Goal: Navigation & Orientation: Find specific page/section

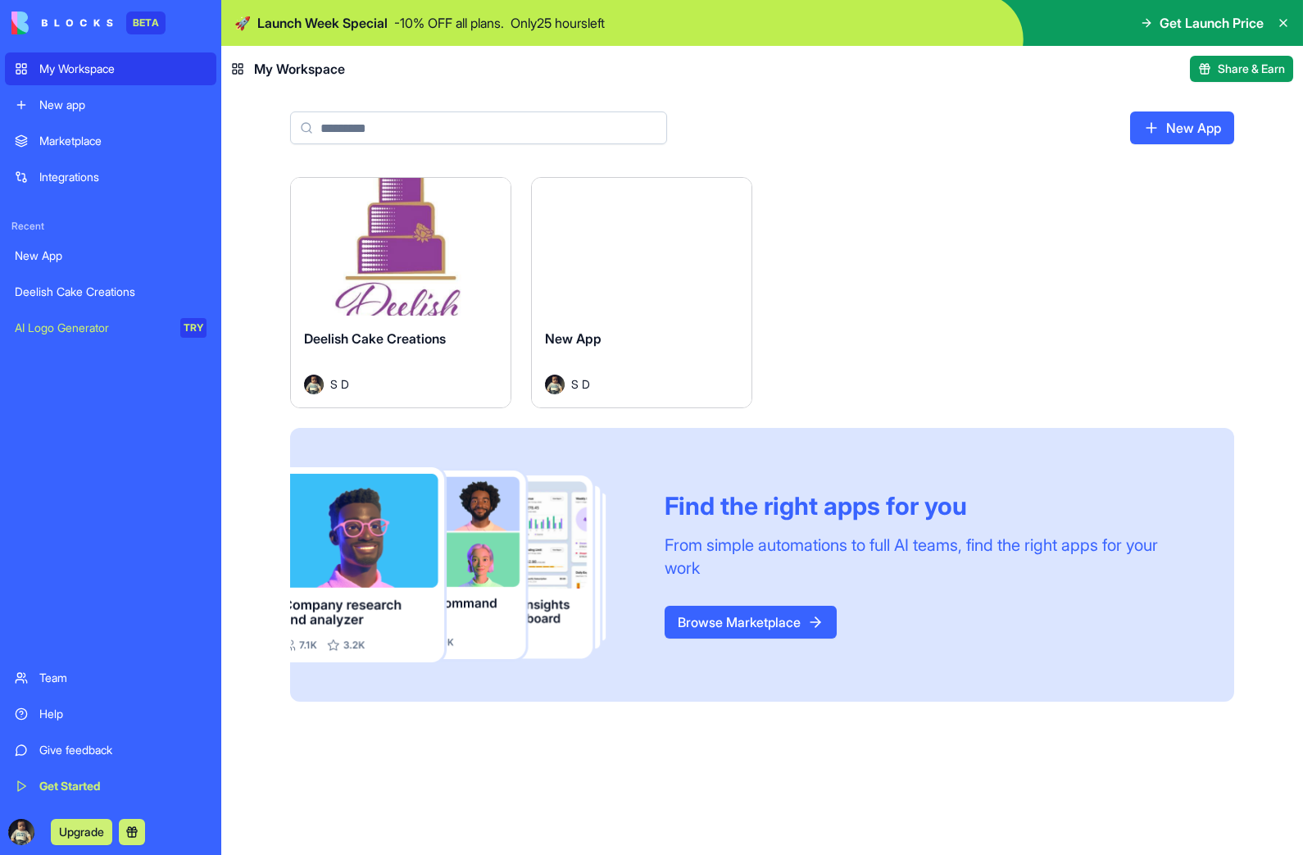
click at [88, 288] on div "Deelish Cake Creations" at bounding box center [111, 292] width 192 height 16
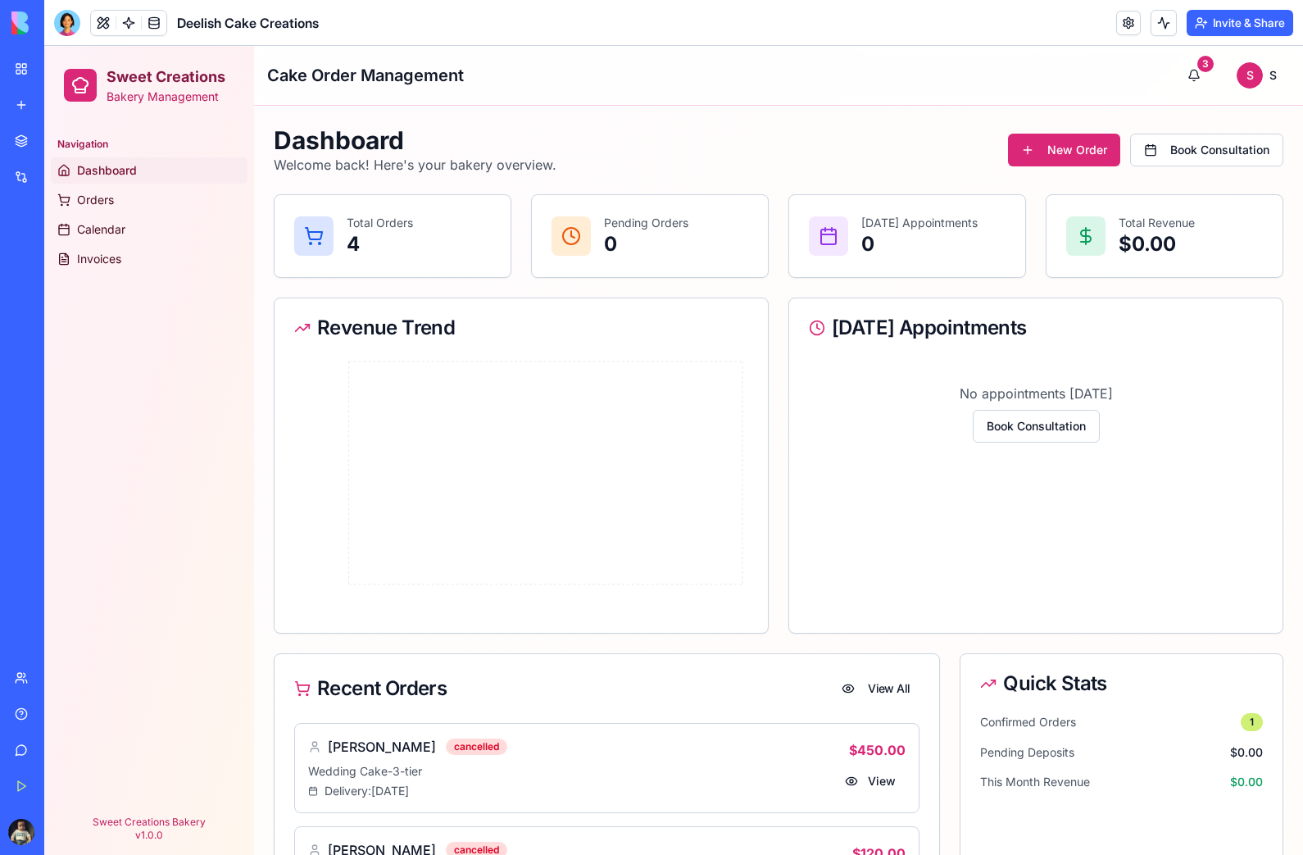
click at [13, 62] on link "My Workspace" at bounding box center [38, 68] width 66 height 33
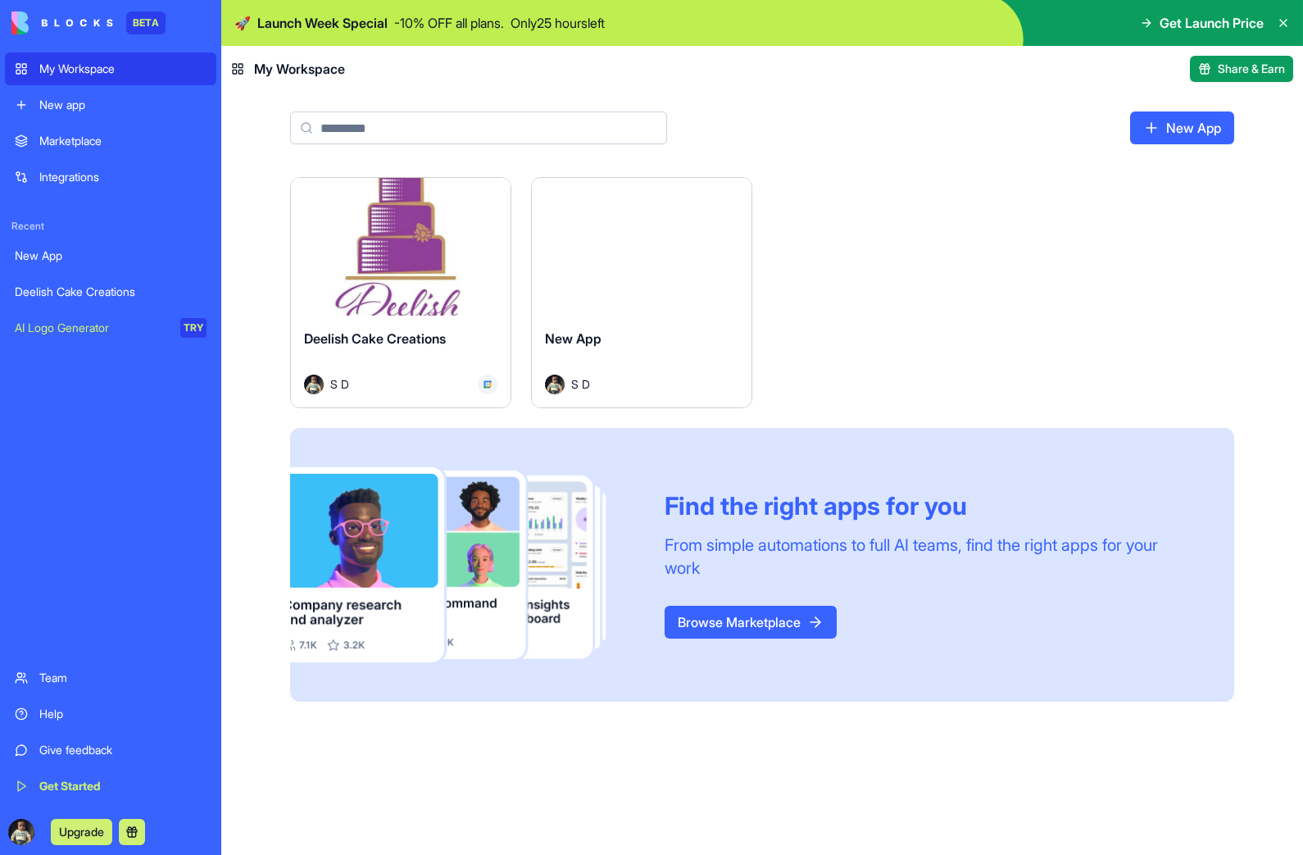
click at [54, 66] on div "My Workspace" at bounding box center [122, 69] width 167 height 16
click at [61, 680] on div "Team" at bounding box center [122, 678] width 167 height 16
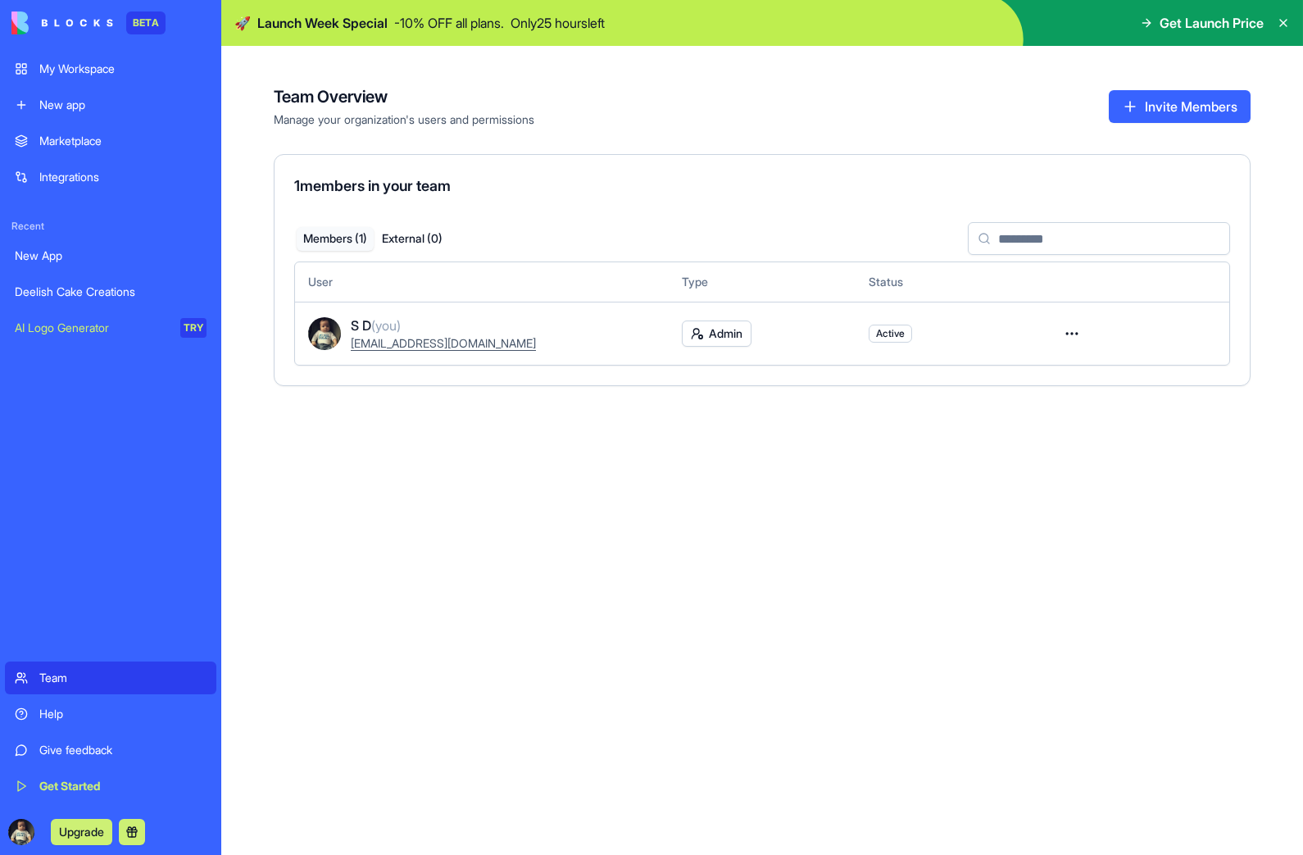
click at [76, 293] on div "Deelish Cake Creations" at bounding box center [111, 292] width 192 height 16
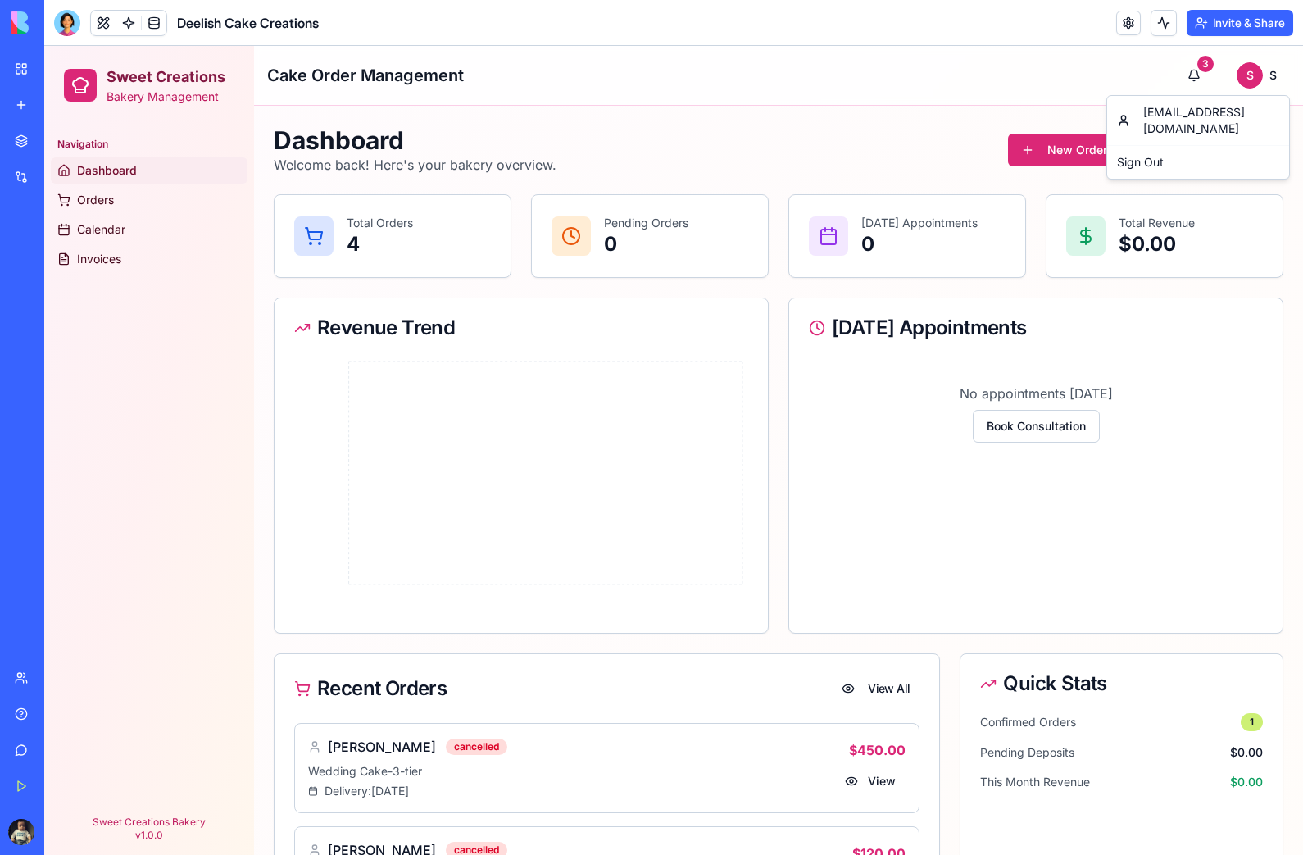
click at [1202, 70] on html "Sweet Creations Bakery Management Navigation Dashboard Orders Calendar Invoices…" at bounding box center [673, 604] width 1259 height 1117
click at [1197, 73] on button "3" at bounding box center [1194, 75] width 33 height 33
click at [1194, 77] on button "3" at bounding box center [1194, 75] width 33 height 33
click at [1195, 70] on button "3" at bounding box center [1194, 75] width 33 height 33
click at [1126, 20] on link at bounding box center [1128, 23] width 25 height 25
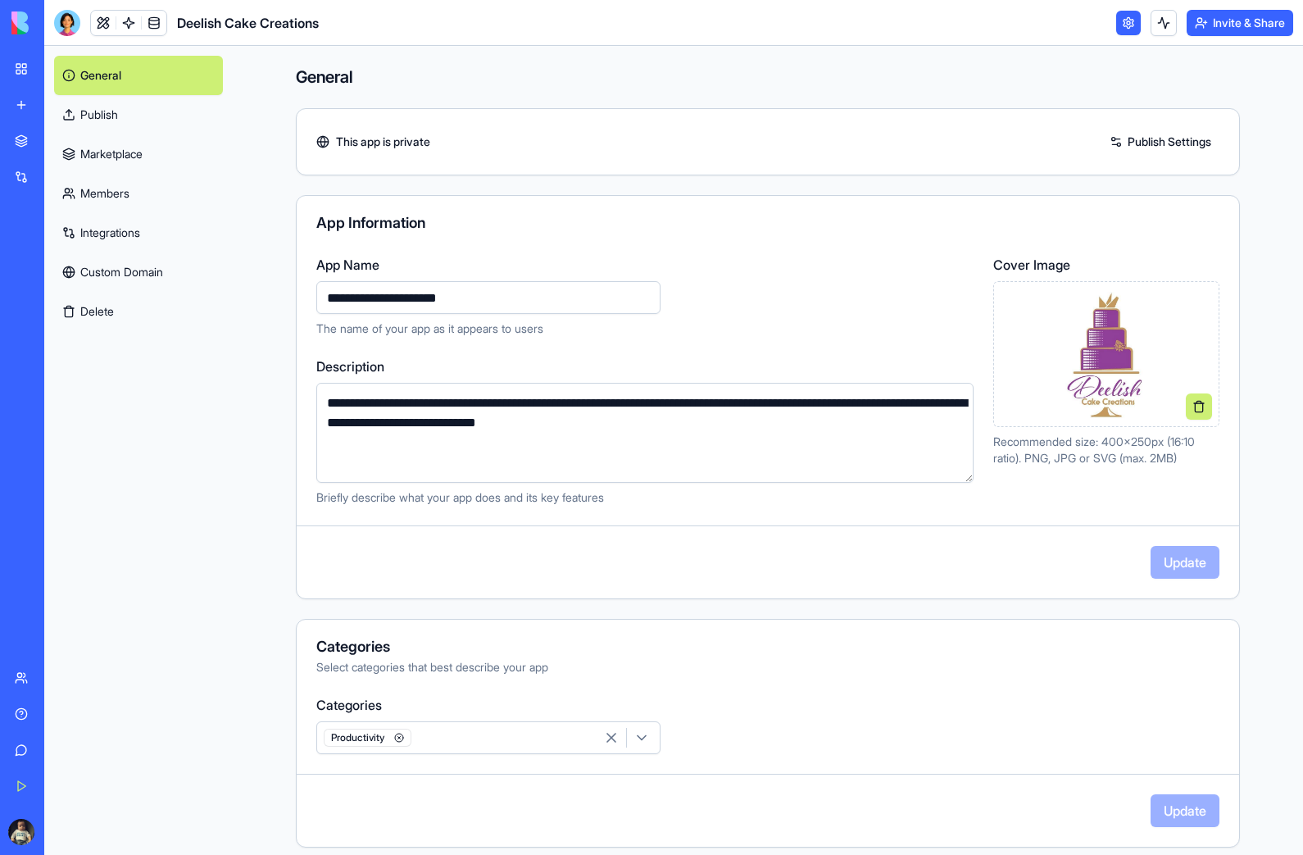
click at [141, 419] on div "General Publish Marketplace Members Integrations Custom Domain Delete" at bounding box center [138, 450] width 189 height 809
click at [20, 784] on link "Get Started" at bounding box center [38, 786] width 66 height 33
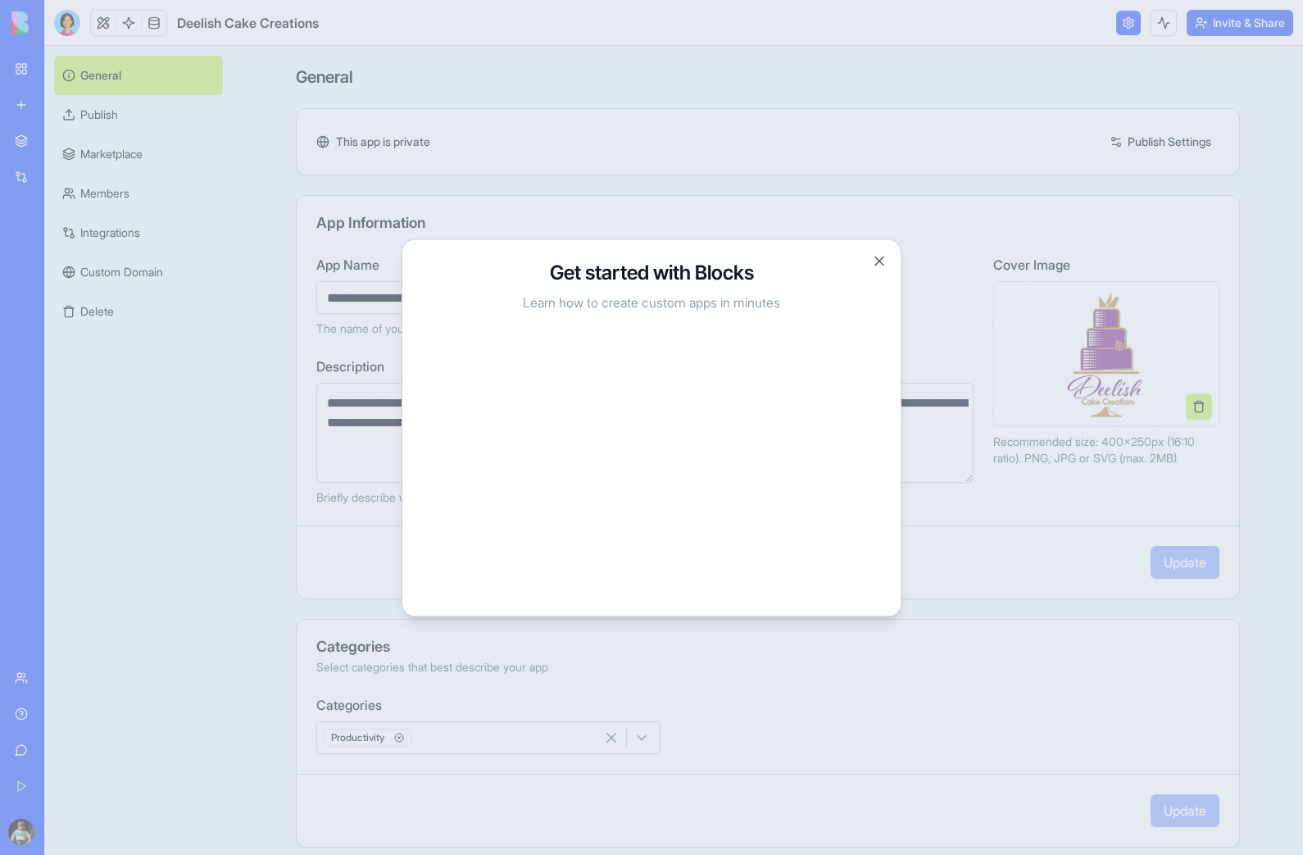
click at [871, 266] on button "Close" at bounding box center [879, 260] width 16 height 16
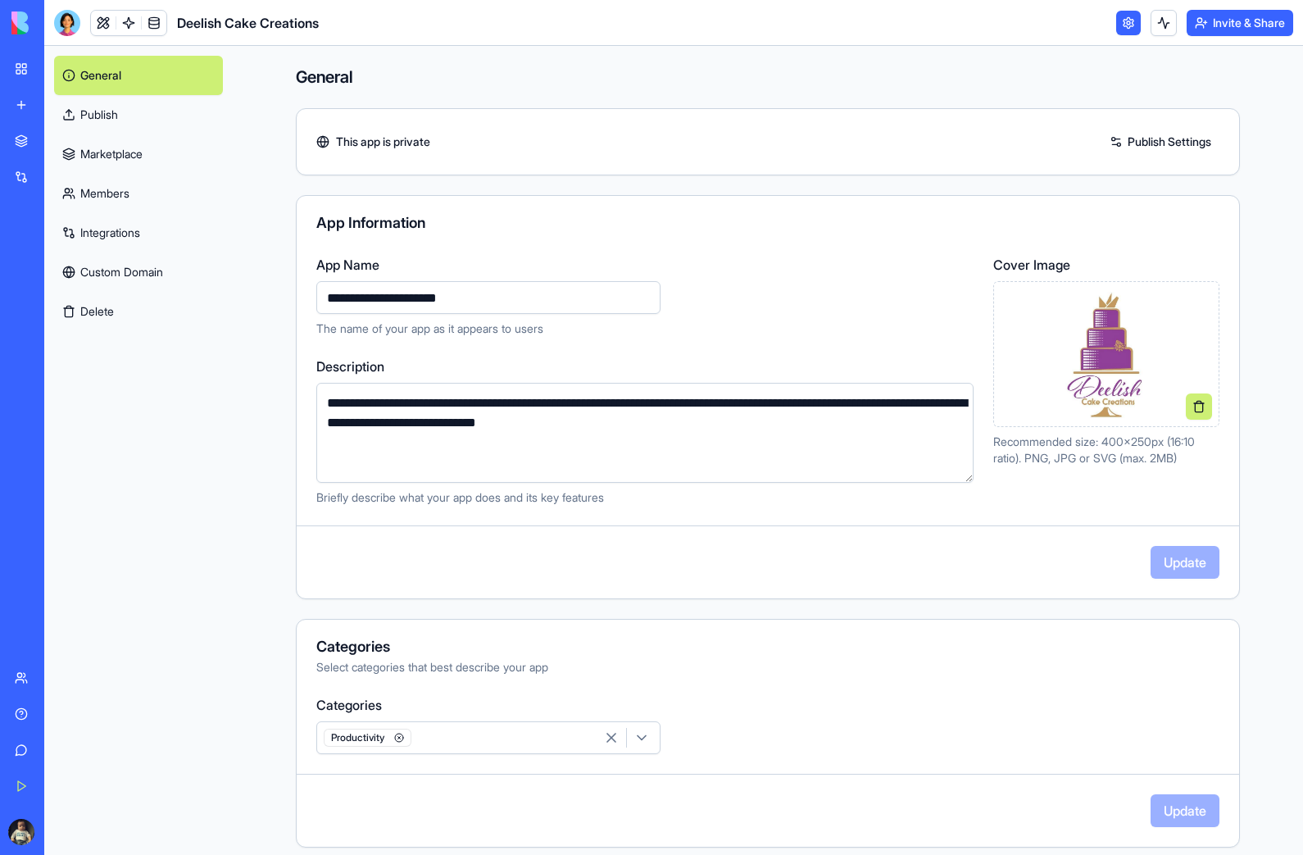
click at [10, 746] on link "Give feedback" at bounding box center [38, 750] width 66 height 33
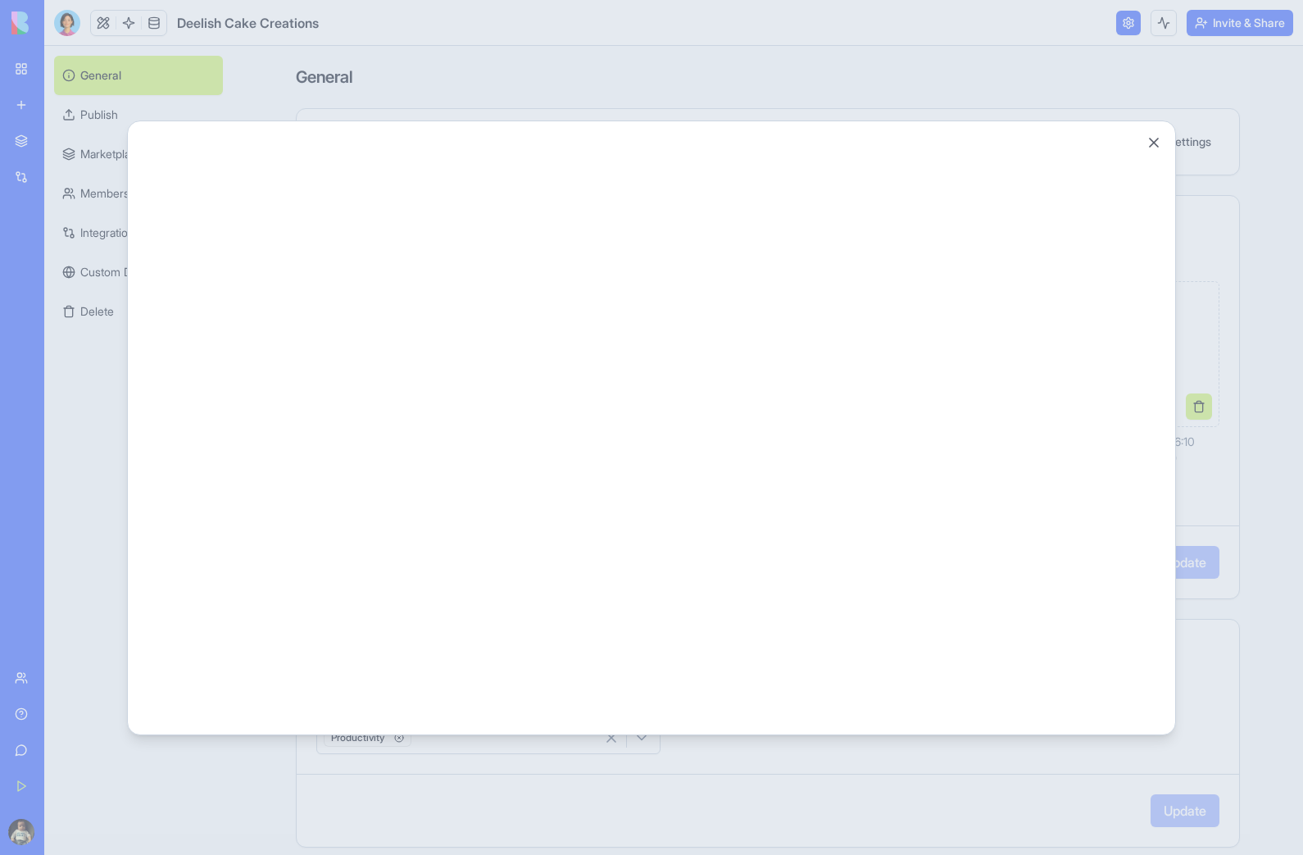
click at [1150, 146] on button "Close" at bounding box center [1154, 142] width 16 height 16
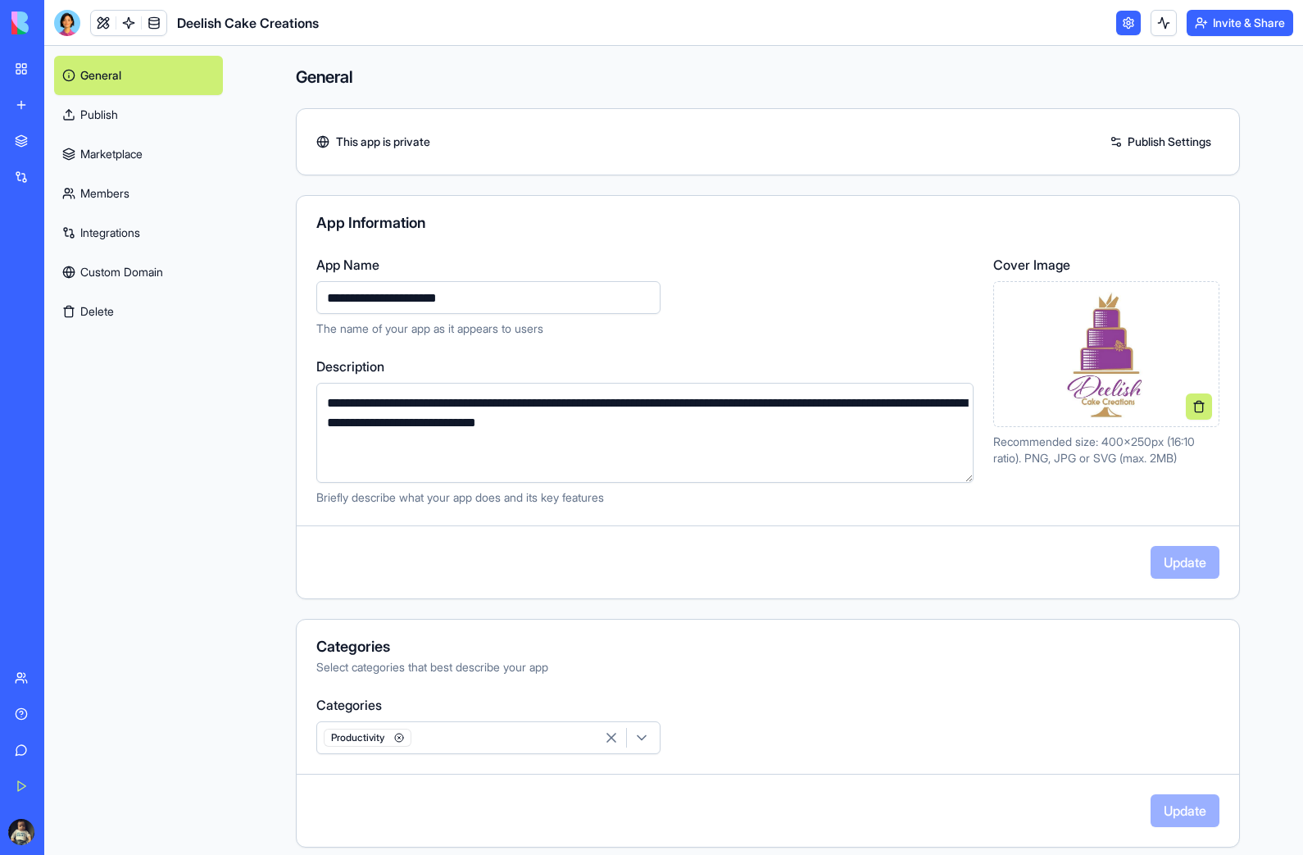
click at [25, 72] on link "My Workspace" at bounding box center [38, 68] width 66 height 33
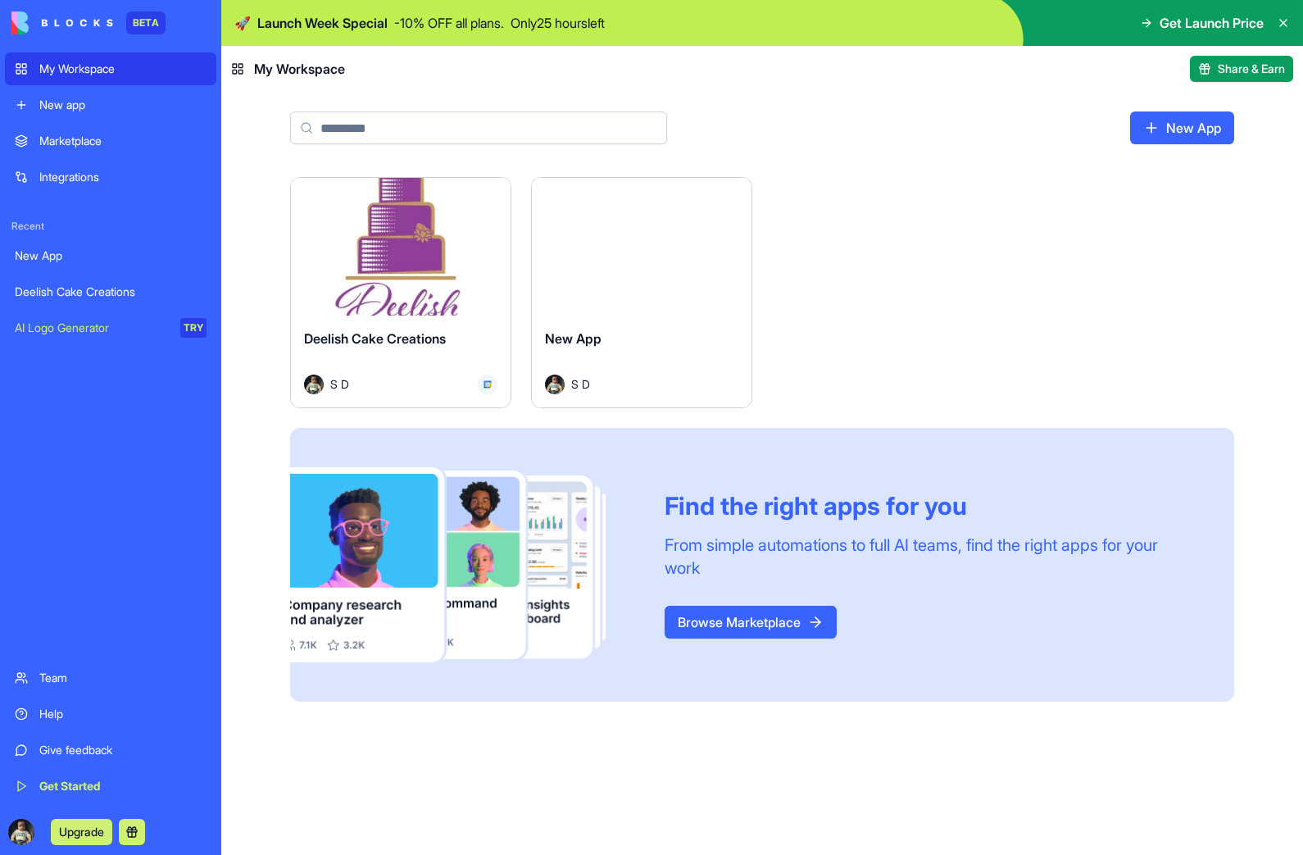
click at [57, 70] on div "My Workspace" at bounding box center [122, 69] width 167 height 16
click at [63, 69] on div "My Workspace" at bounding box center [122, 69] width 167 height 16
click at [114, 286] on div "Deelish Cake Creations" at bounding box center [111, 292] width 192 height 16
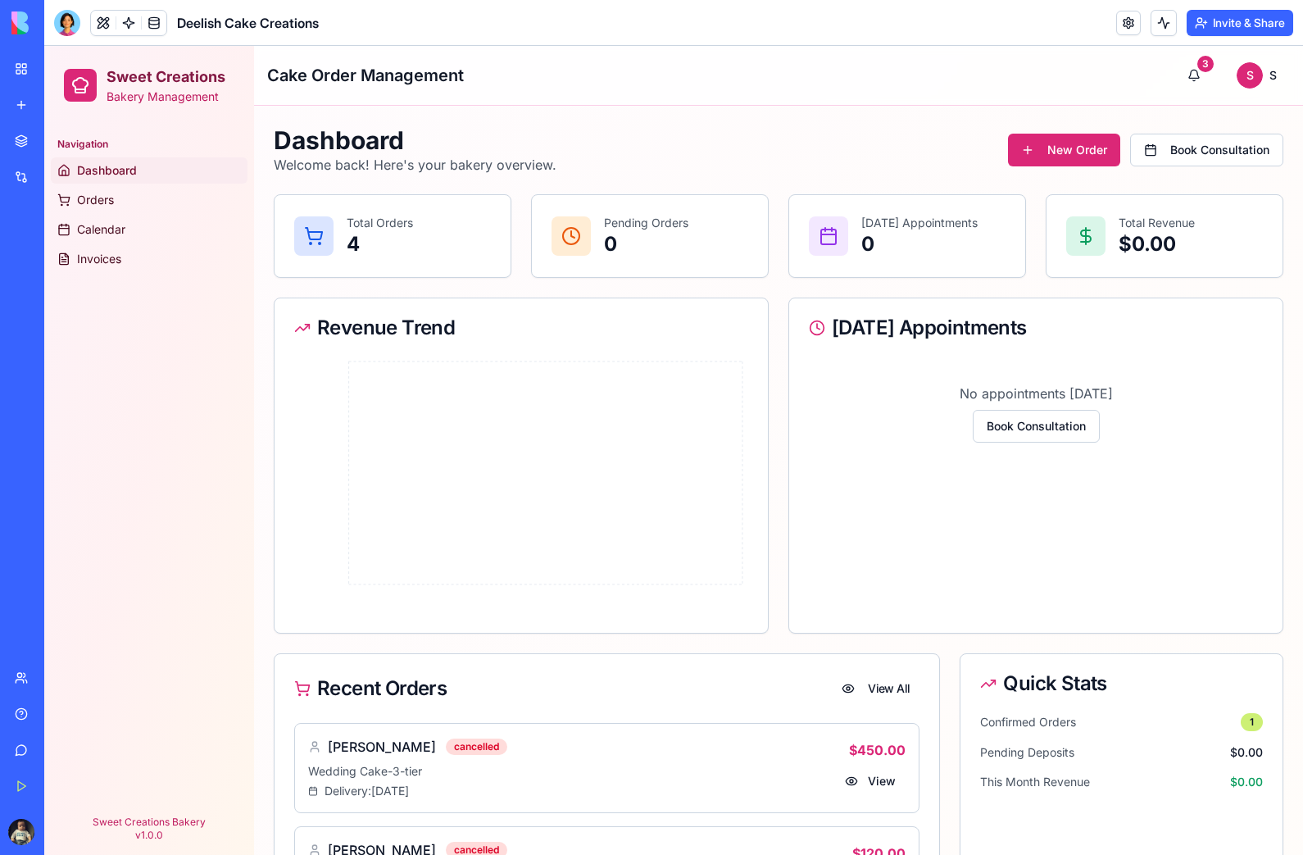
click at [16, 72] on link "My Workspace" at bounding box center [38, 68] width 66 height 33
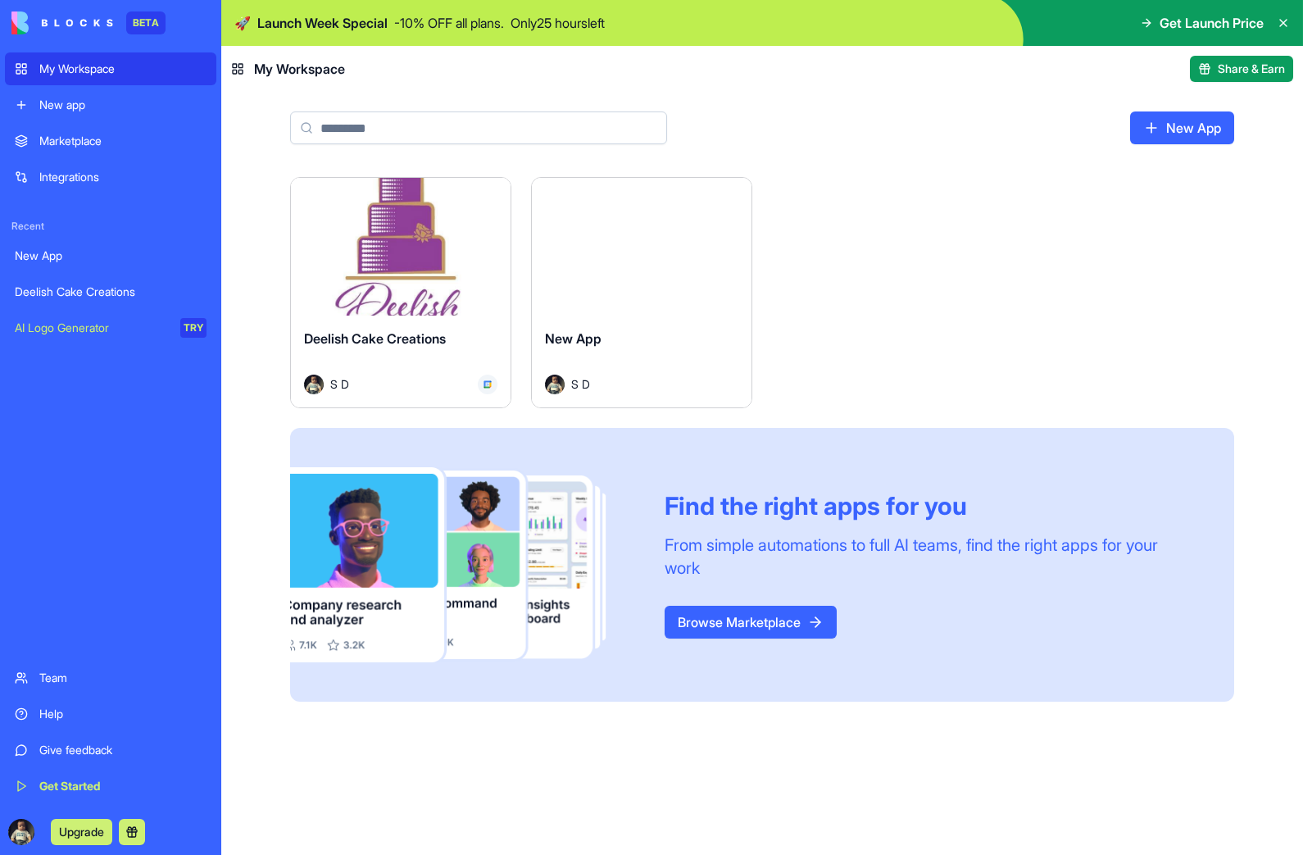
click at [64, 141] on div "Marketplace" at bounding box center [122, 141] width 167 height 16
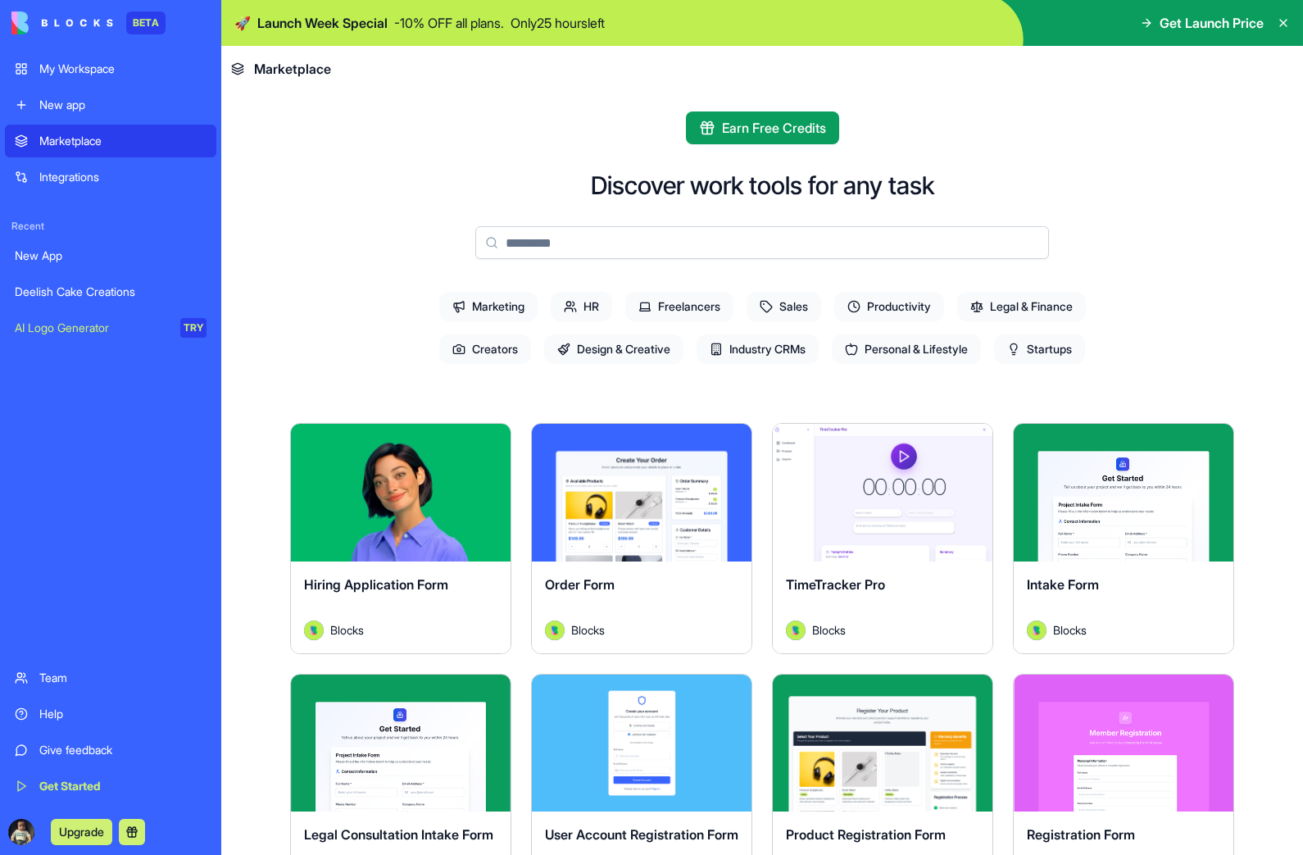
click at [61, 68] on div "My Workspace" at bounding box center [122, 69] width 167 height 16
